Goal: Check status: Check status

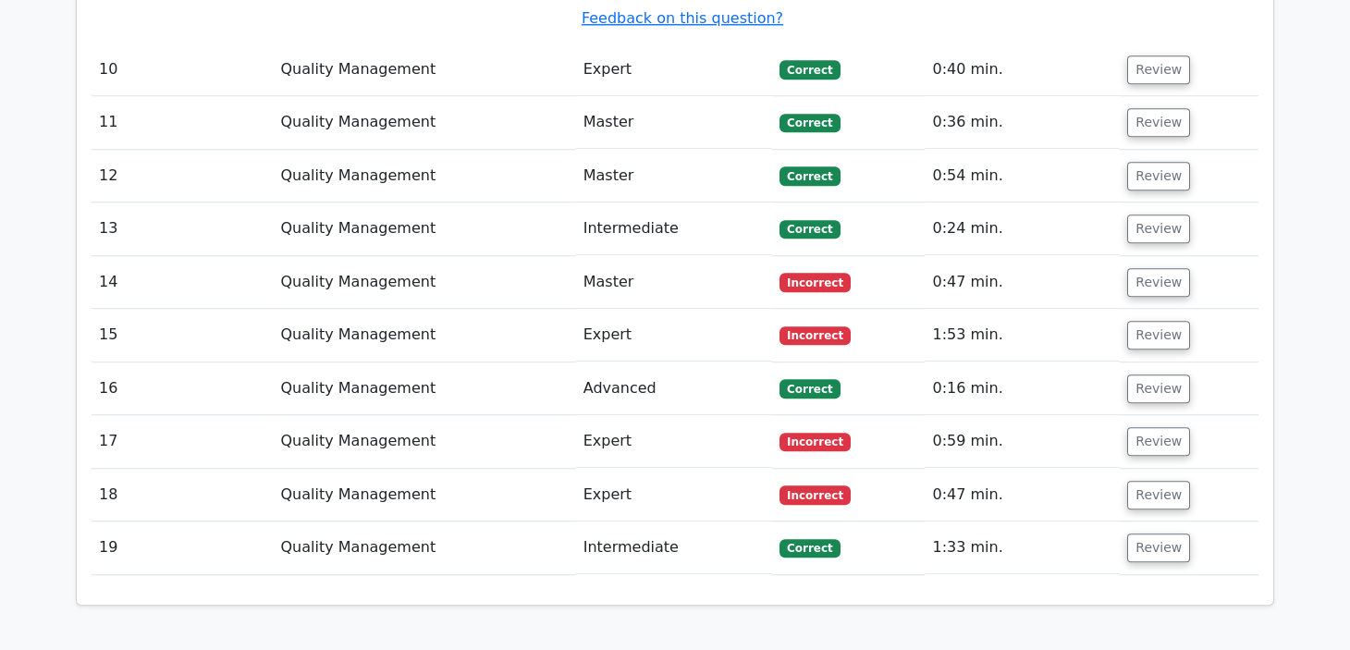
scroll to position [10168, 0]
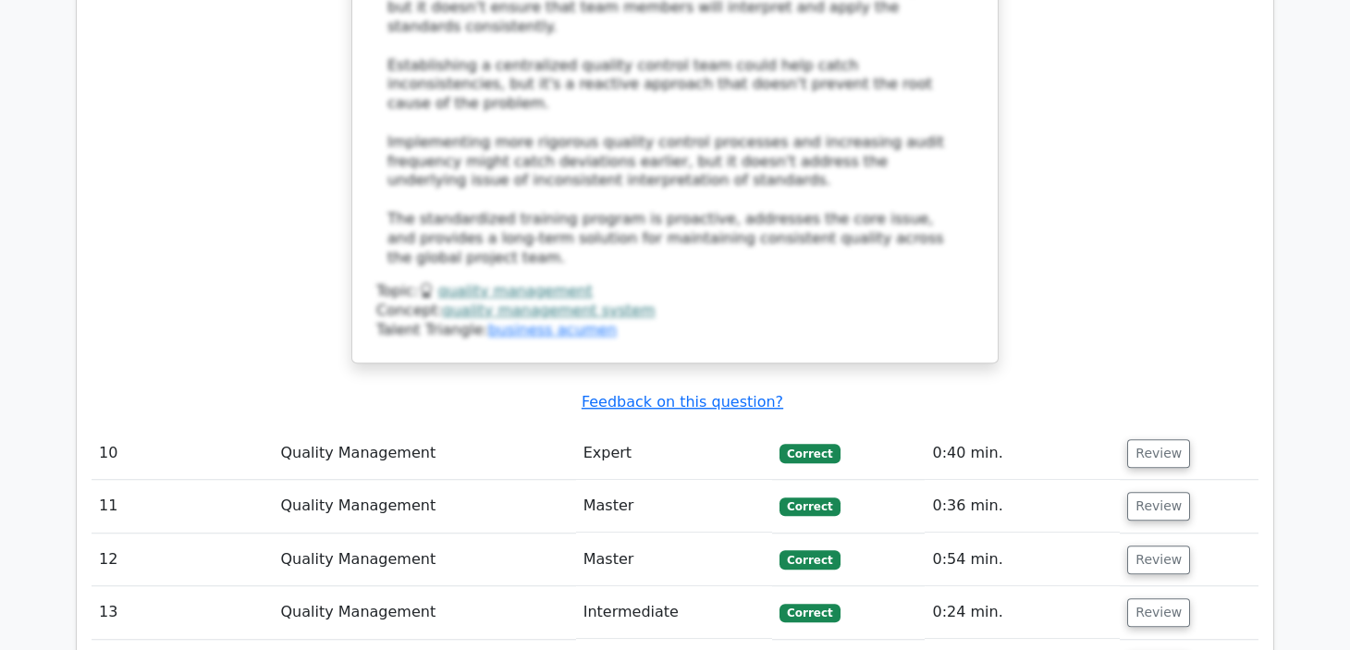
scroll to position [10259, 0]
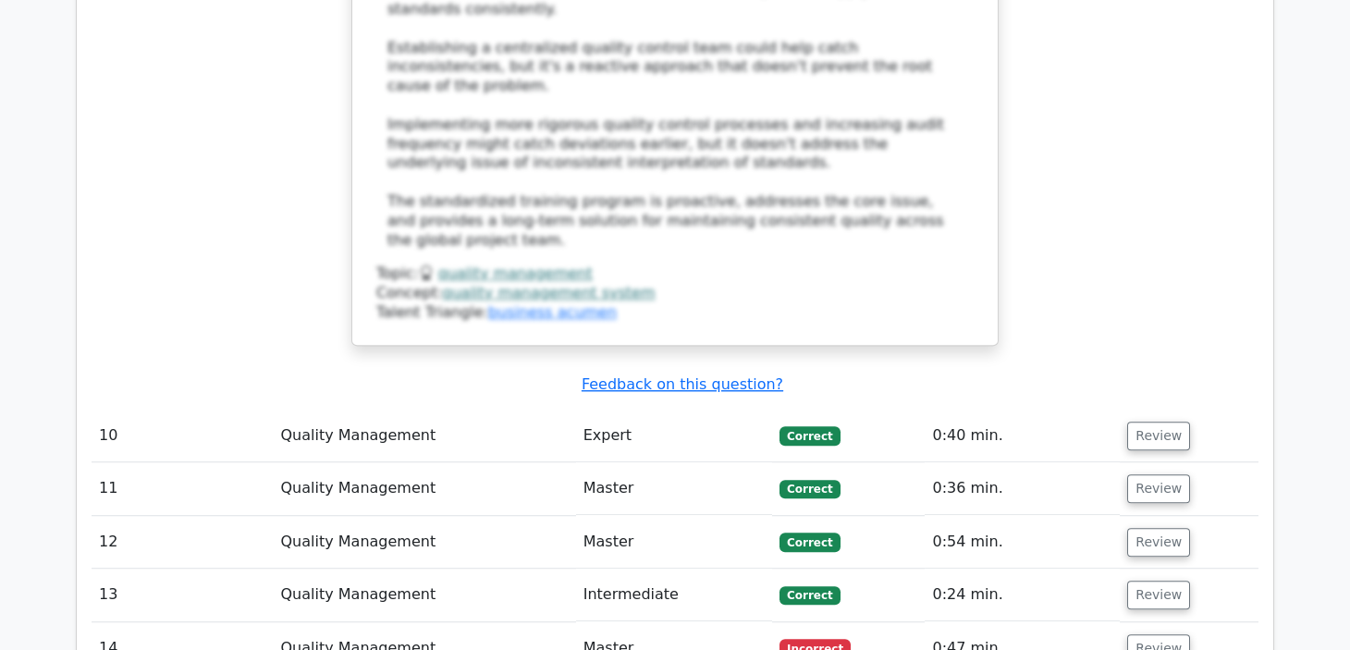
drag, startPoint x: 391, startPoint y: 484, endPoint x: 957, endPoint y: 506, distance: 566.1
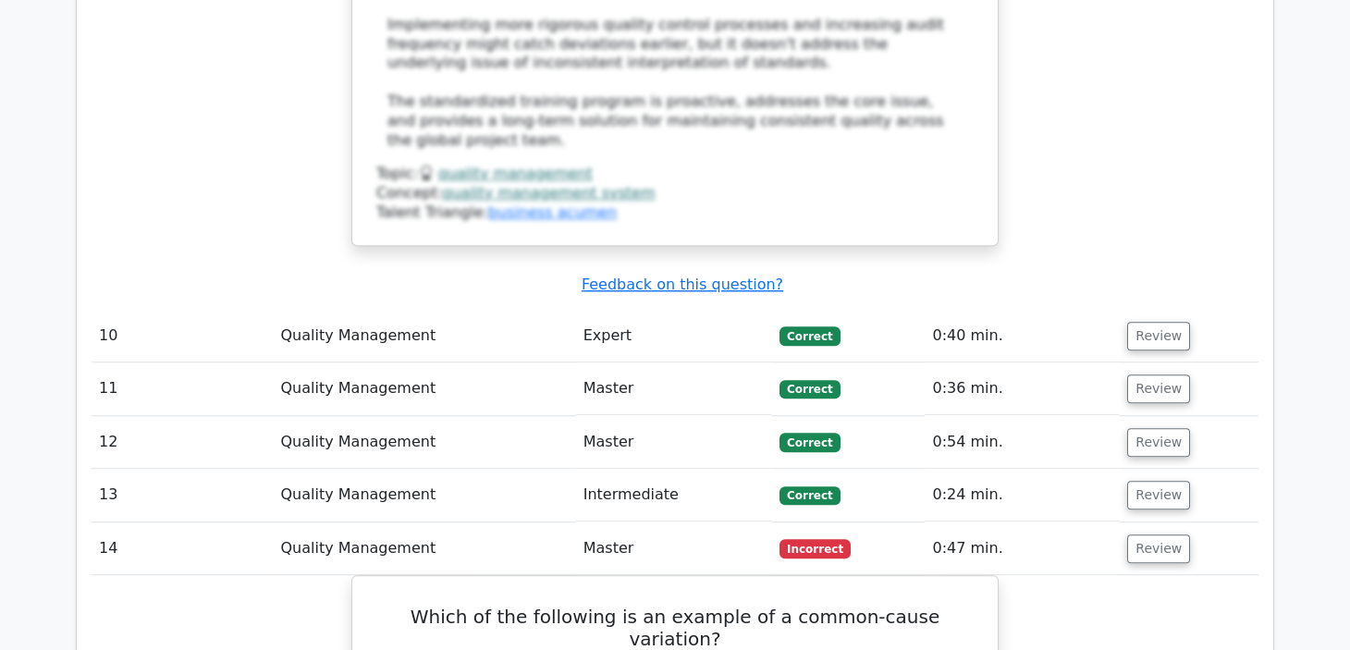
scroll to position [10371, 0]
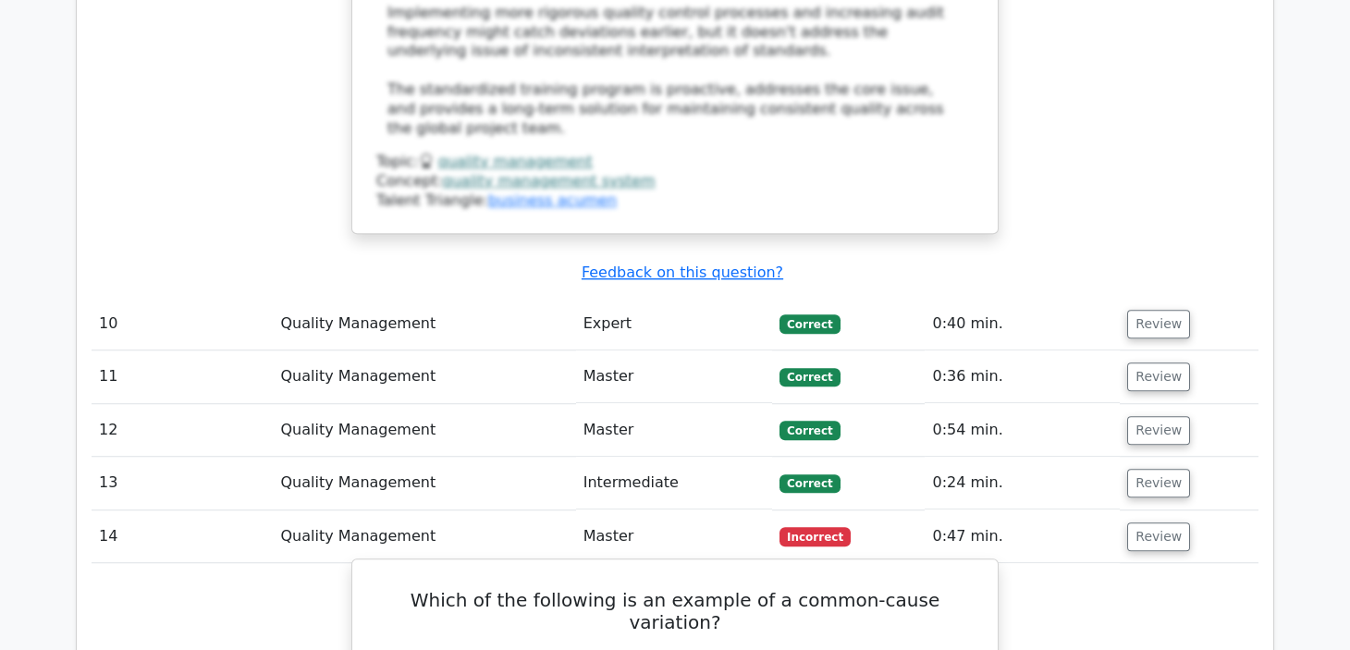
drag, startPoint x: 387, startPoint y: 372, endPoint x: 673, endPoint y: 417, distance: 289.2
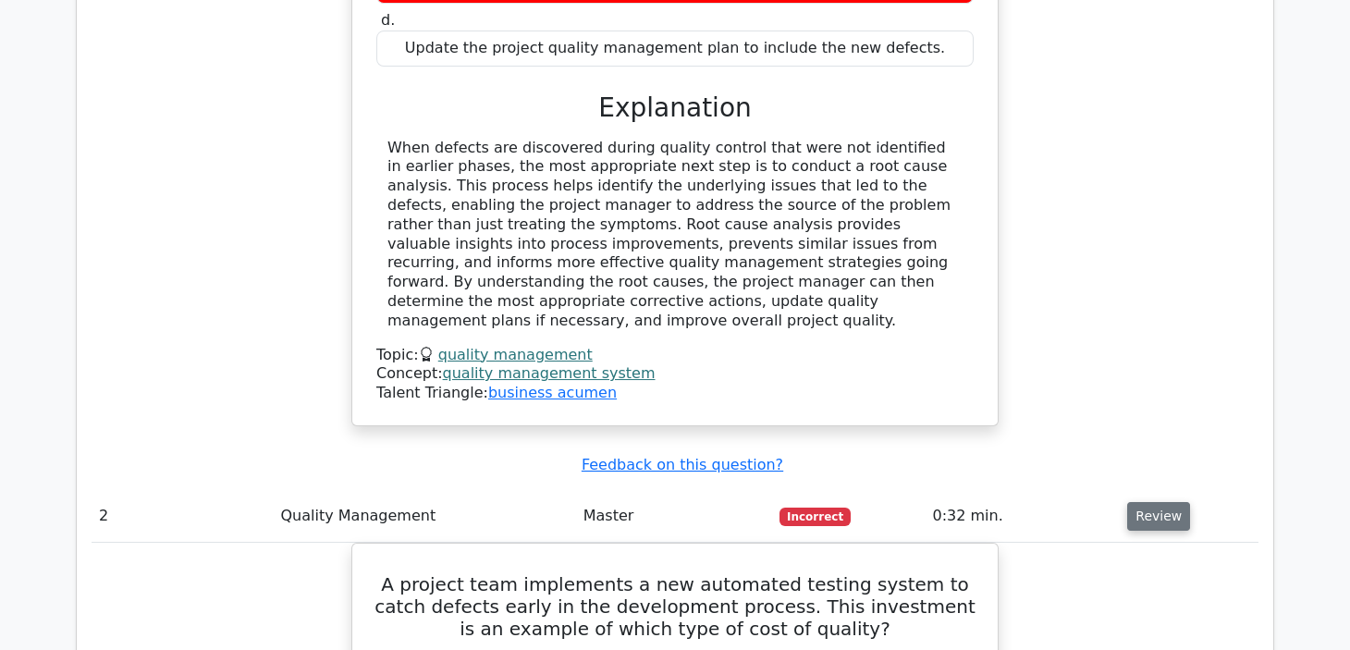
scroll to position [2310, 0]
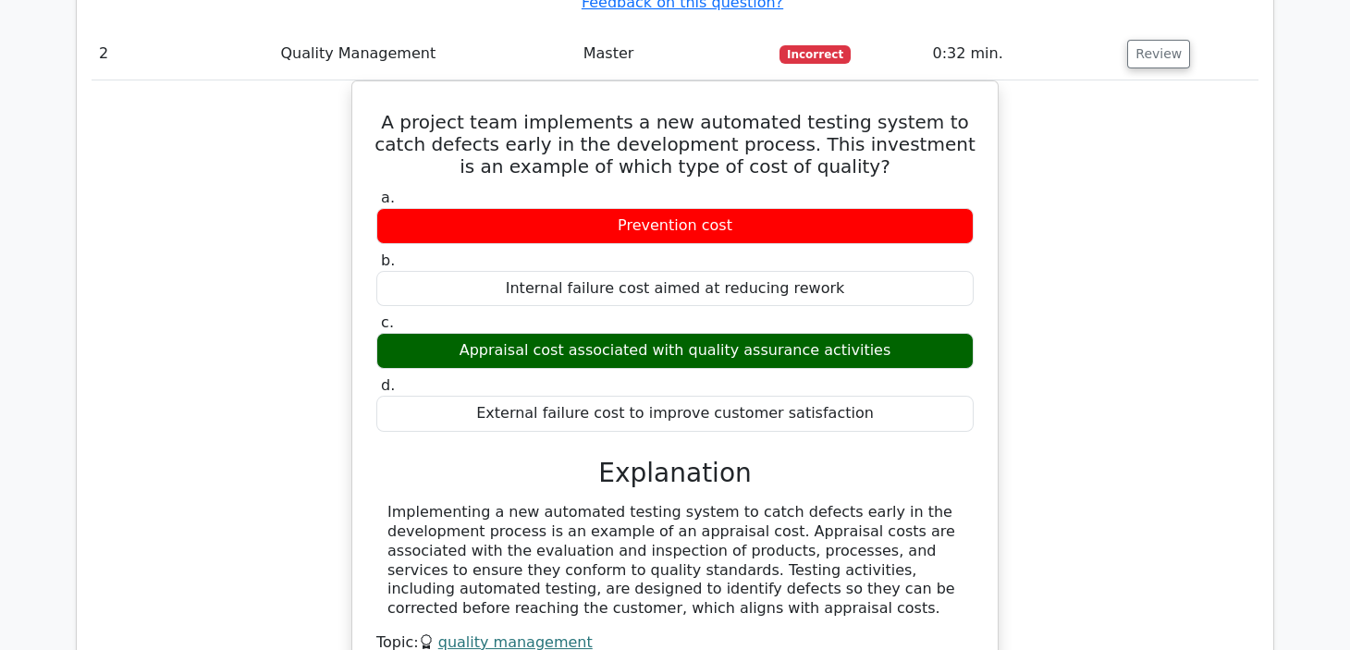
click at [1238, 221] on div "A project team implements a new automated testing system to catch defects early…" at bounding box center [675, 407] width 1167 height 655
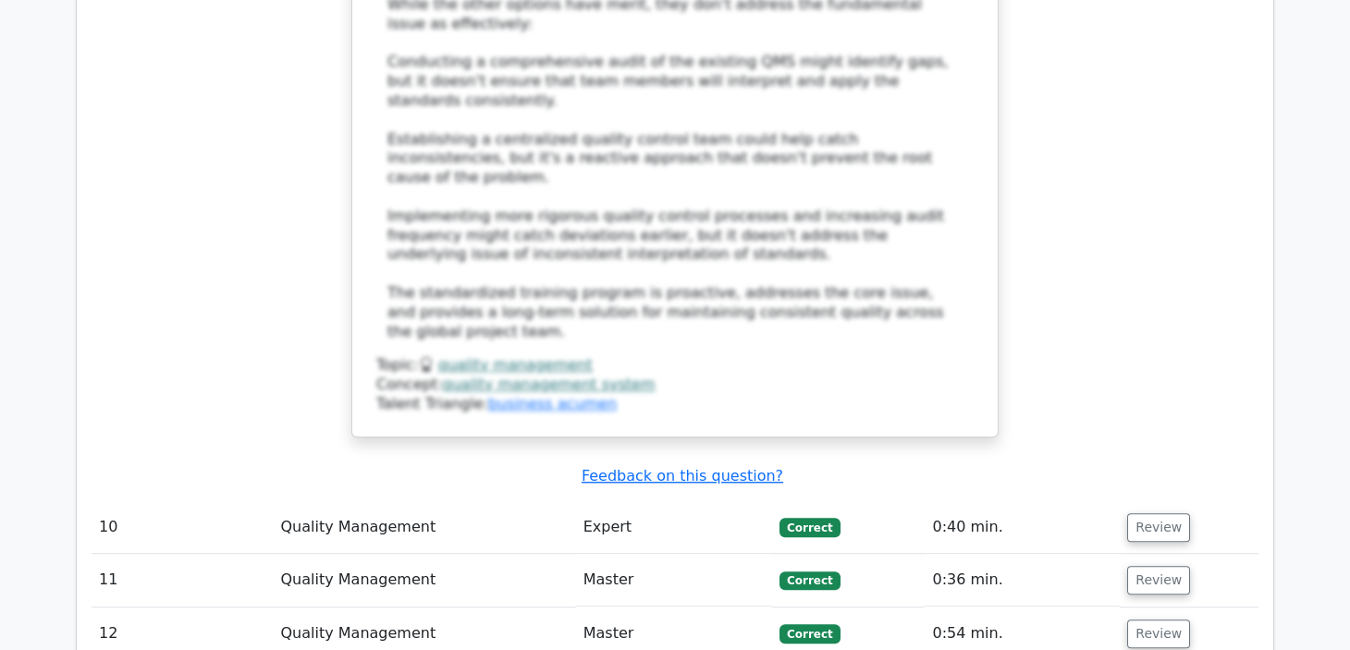
scroll to position [10630, 0]
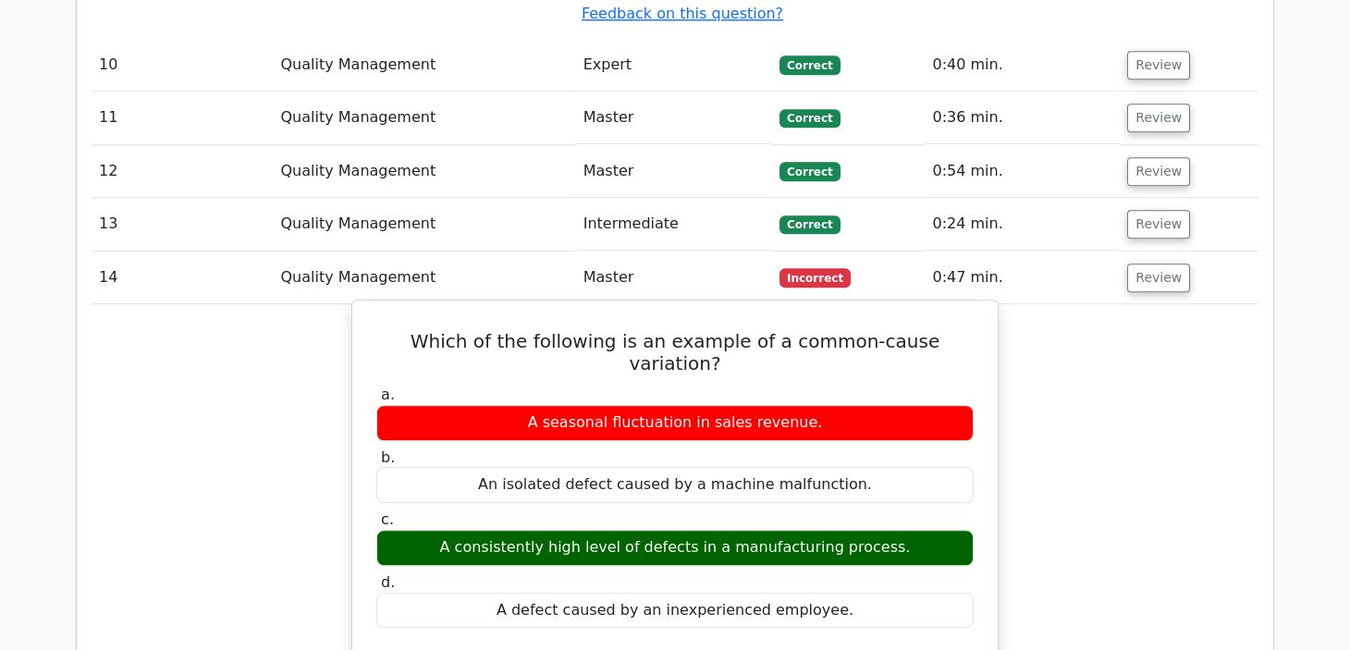
drag, startPoint x: 385, startPoint y: 107, endPoint x: 938, endPoint y: 209, distance: 562.0
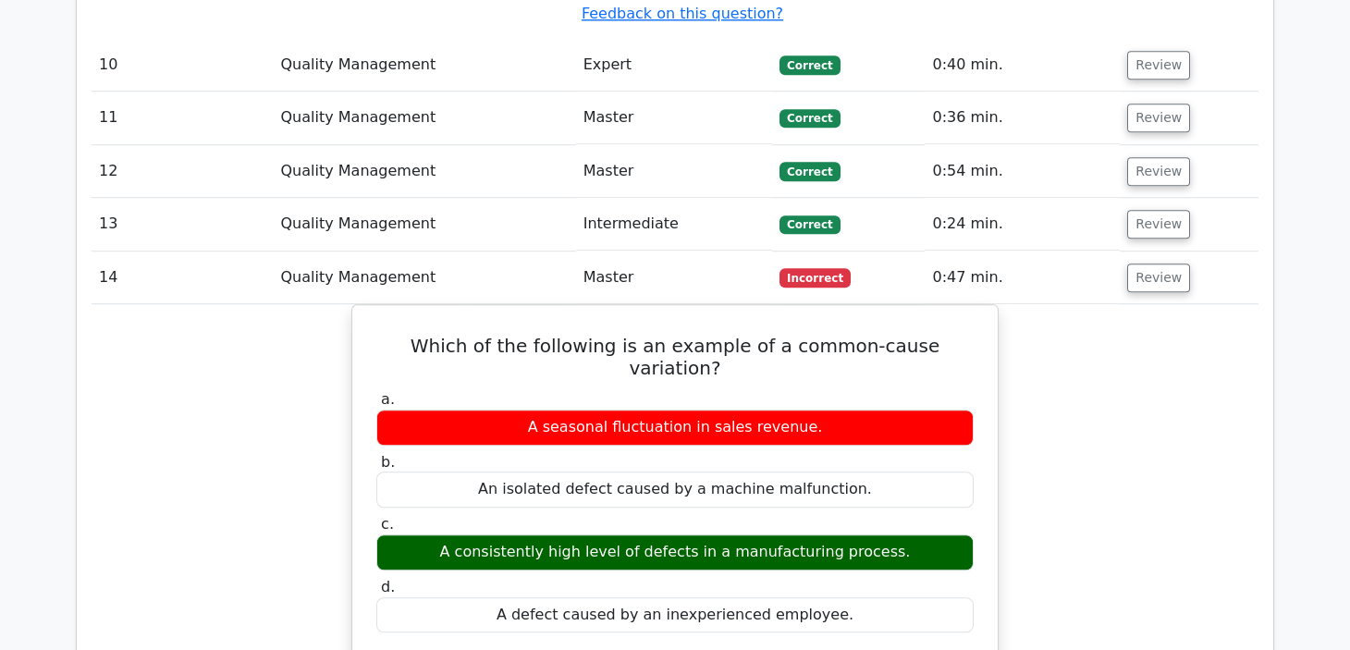
copy div "A common-cause variation is a type of process variation that consistently occur…"
